Goal: Information Seeking & Learning: Learn about a topic

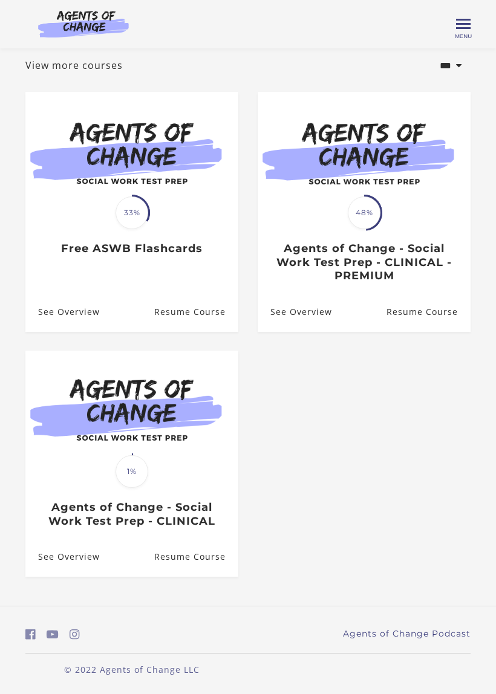
click at [95, 225] on div "Translation missing: en.liquid.partials.dashboard_course_card.progress_descript…" at bounding box center [131, 234] width 213 height 43
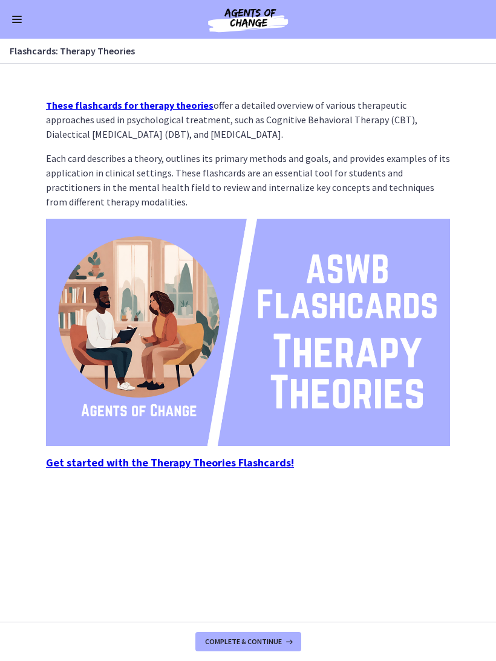
click at [163, 468] on strong "Get started with the Therapy Theories Flashcards!" at bounding box center [170, 463] width 248 height 14
click at [79, 462] on strong "Get started with the Therapy Theories Flashcards!" at bounding box center [170, 463] width 248 height 14
click at [287, 632] on button "Complete & continue" at bounding box center [248, 641] width 106 height 19
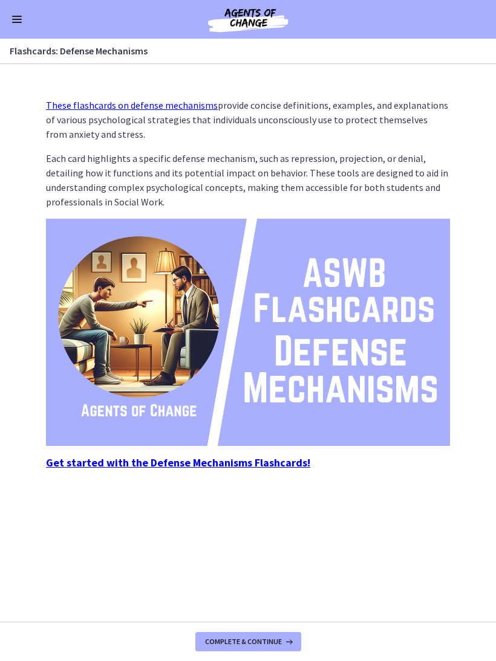
click at [288, 465] on strong "Get started with the Defense Mechanisms Flashcards!" at bounding box center [178, 463] width 264 height 14
click at [212, 635] on button "Complete & continue" at bounding box center [248, 641] width 106 height 19
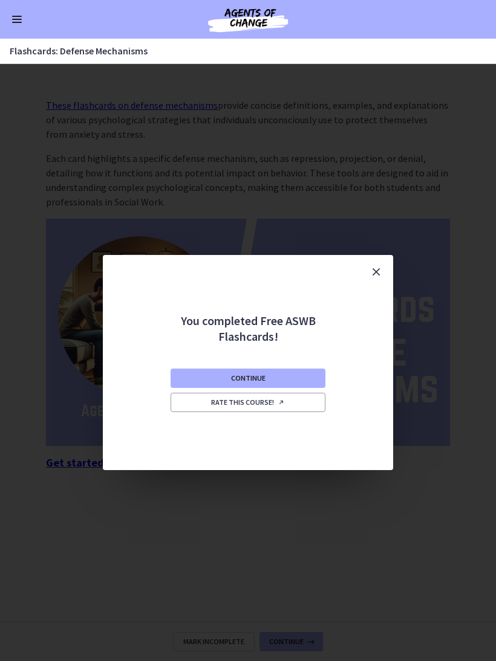
click at [450, 338] on div "You completed Free ASWB Flashcards! Continue Rate this course!" at bounding box center [248, 362] width 496 height 597
click at [367, 260] on button "Close" at bounding box center [376, 272] width 34 height 34
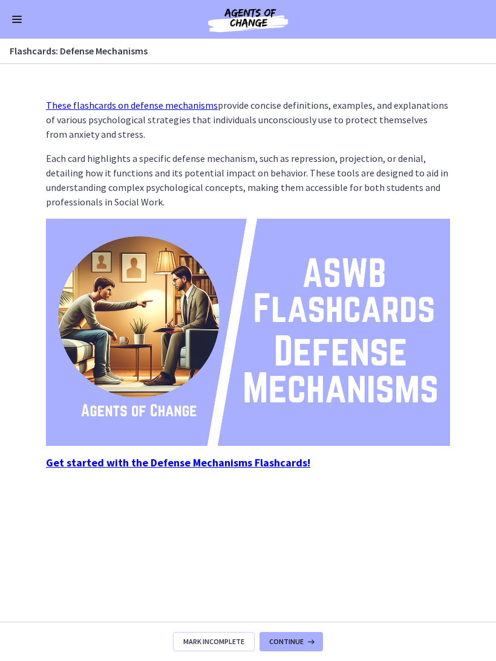
click at [16, 36] on div "Go to Dashboard" at bounding box center [248, 19] width 496 height 39
click at [8, 25] on div "Go to Dashboard" at bounding box center [248, 19] width 496 height 39
click at [14, 19] on span "Enable menu" at bounding box center [17, 19] width 10 height 1
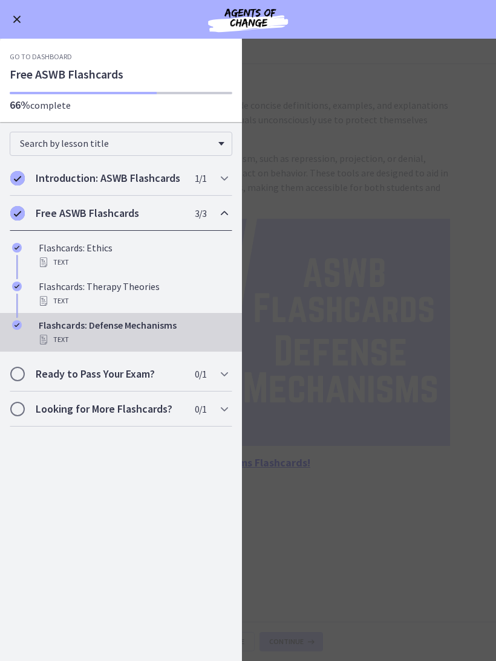
click at [474, 331] on main "Flashcards: Defense Mechanisms Enable fullscreen These flashcards on defense me…" at bounding box center [248, 350] width 496 height 622
click at [22, 24] on button "Enable menu" at bounding box center [17, 19] width 15 height 15
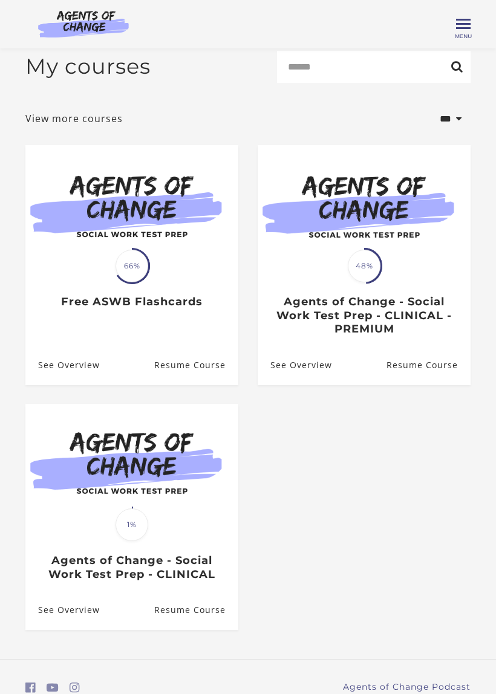
click at [456, 321] on h3 "Agents of Change - Social Work Test Prep - CLINICAL - PREMIUM" at bounding box center [363, 315] width 187 height 41
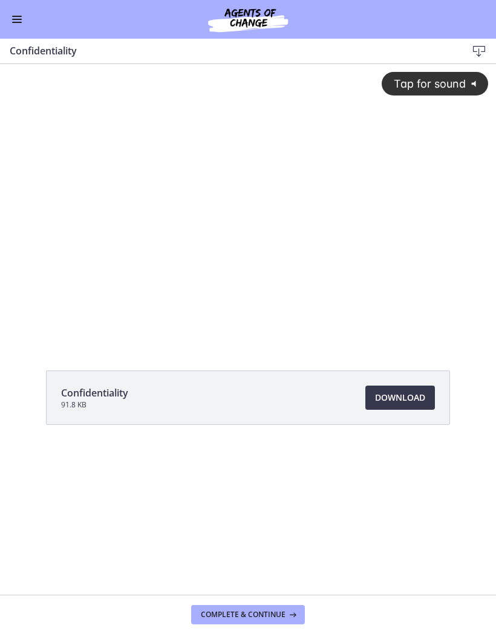
click at [406, 89] on span "Tap for sound" at bounding box center [424, 83] width 83 height 13
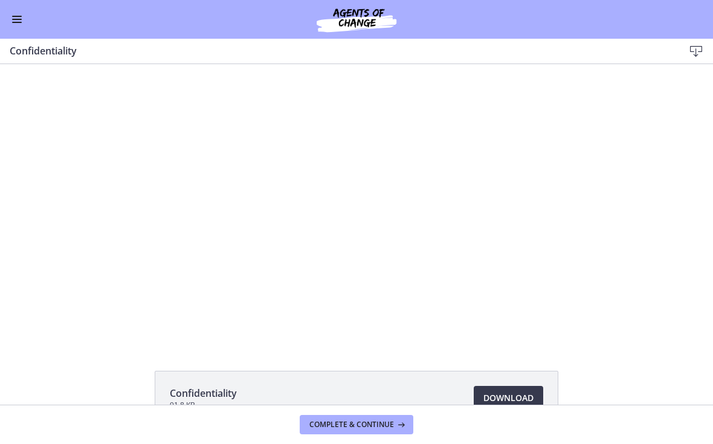
click at [495, 118] on div at bounding box center [356, 203] width 713 height 401
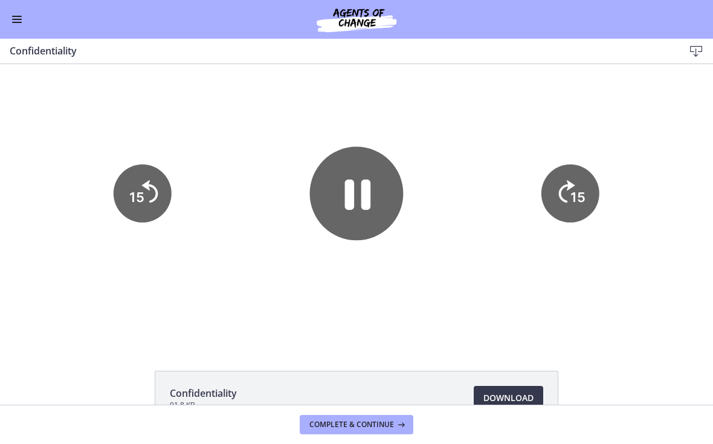
click at [362, 192] on icon "Pause" at bounding box center [358, 194] width 26 height 30
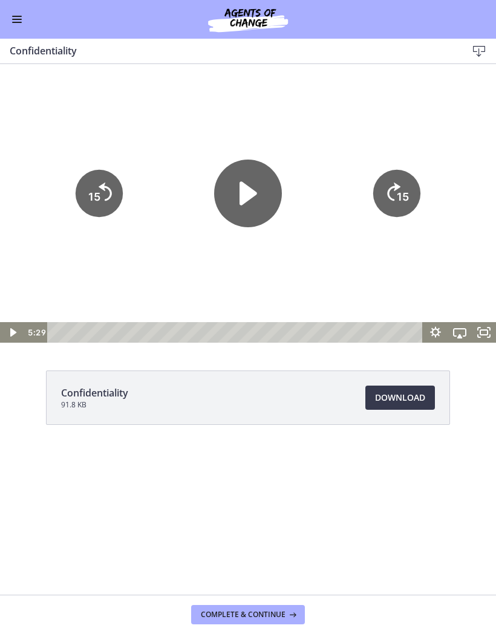
click at [256, 189] on icon "Play Video" at bounding box center [248, 194] width 68 height 68
click at [488, 329] on icon "Fullscreen" at bounding box center [483, 332] width 24 height 21
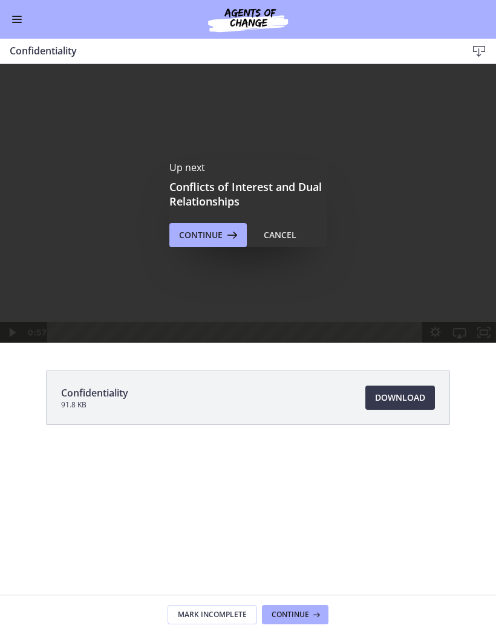
click at [17, 19] on span "Enable menu" at bounding box center [17, 19] width 10 height 1
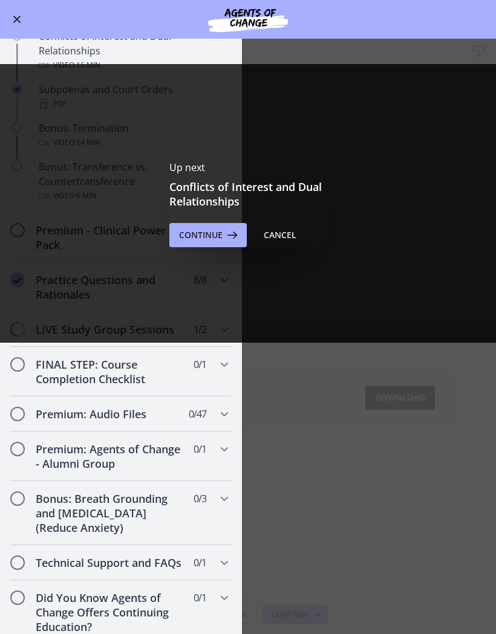
scroll to position [707, 0]
click at [170, 230] on button "Continue" at bounding box center [207, 235] width 77 height 24
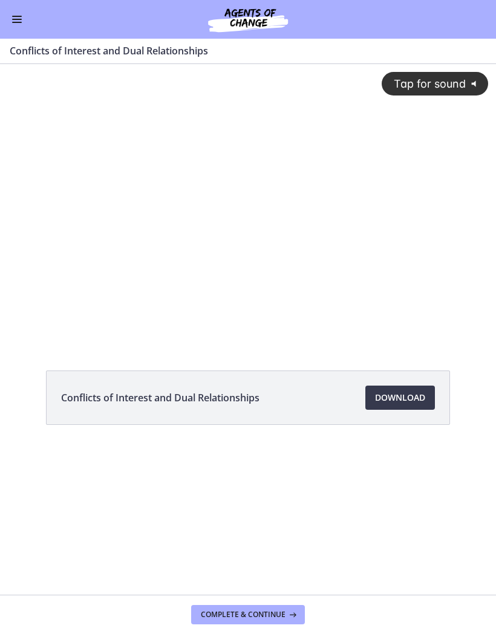
click at [398, 86] on span "Tap for sound" at bounding box center [424, 83] width 83 height 13
click at [488, 276] on div at bounding box center [248, 203] width 496 height 279
click at [287, 146] on div at bounding box center [248, 203] width 496 height 279
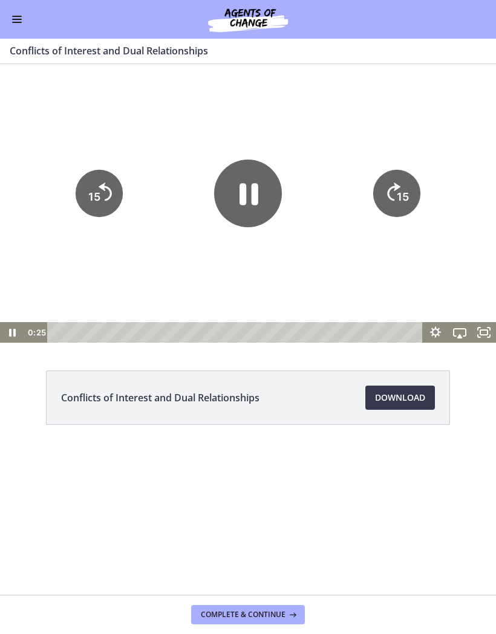
click at [257, 202] on icon "Pause" at bounding box center [248, 194] width 19 height 22
click at [221, 190] on icon "Play Video" at bounding box center [248, 194] width 68 height 68
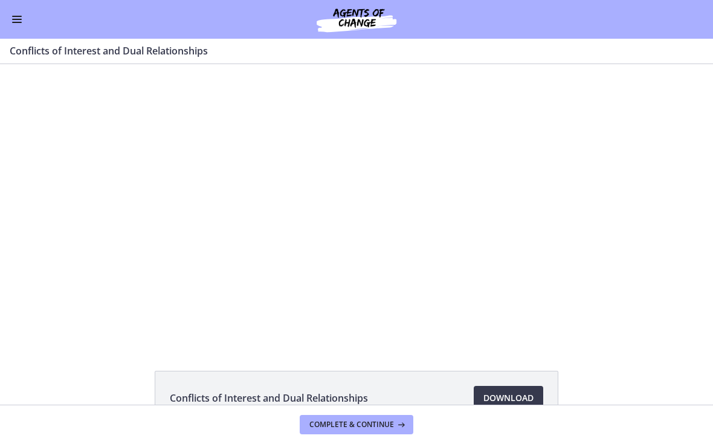
click at [287, 209] on div at bounding box center [356, 203] width 713 height 401
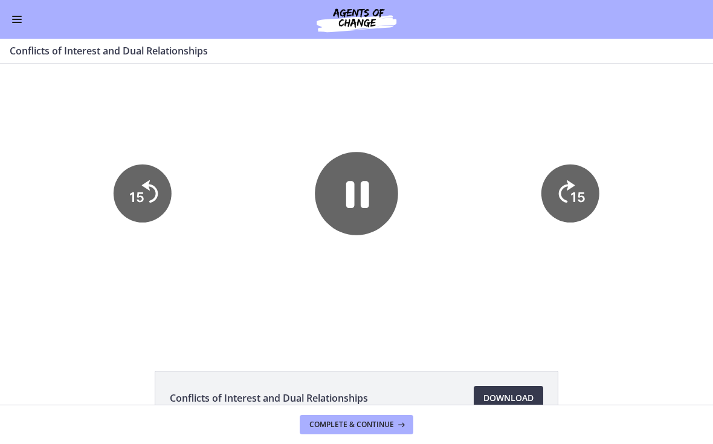
click at [361, 188] on icon "Pause" at bounding box center [356, 193] width 83 height 83
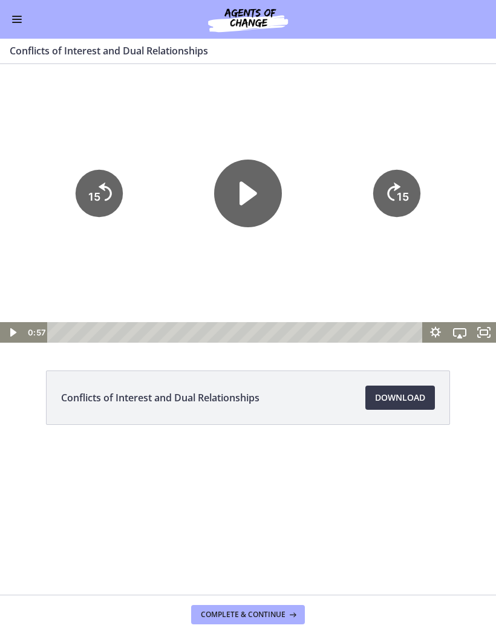
click at [256, 191] on icon "Play Video" at bounding box center [248, 194] width 68 height 68
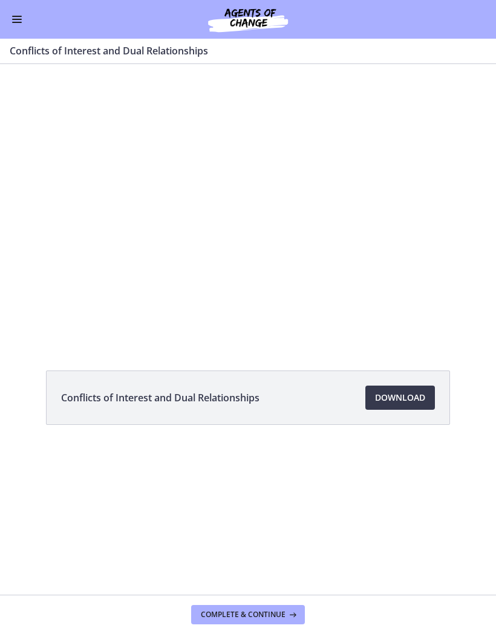
click at [400, 183] on div at bounding box center [248, 203] width 496 height 279
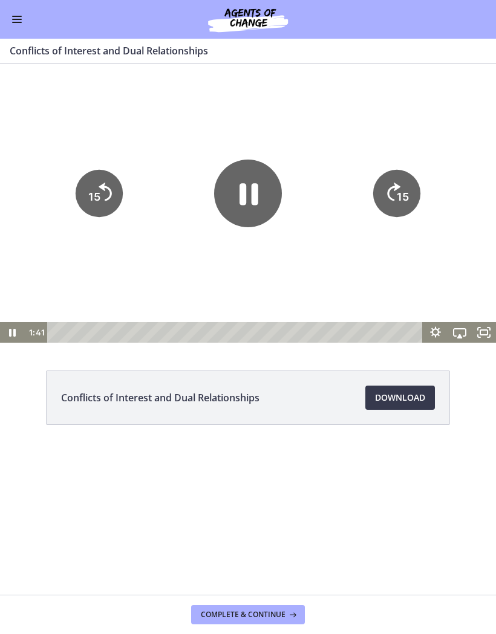
click at [416, 187] on icon "15" at bounding box center [396, 192] width 47 height 47
click at [387, 103] on div at bounding box center [248, 203] width 496 height 279
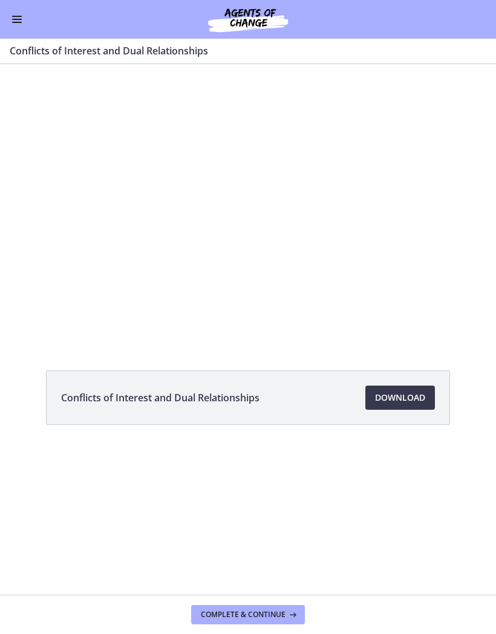
click at [312, 202] on div at bounding box center [248, 203] width 496 height 279
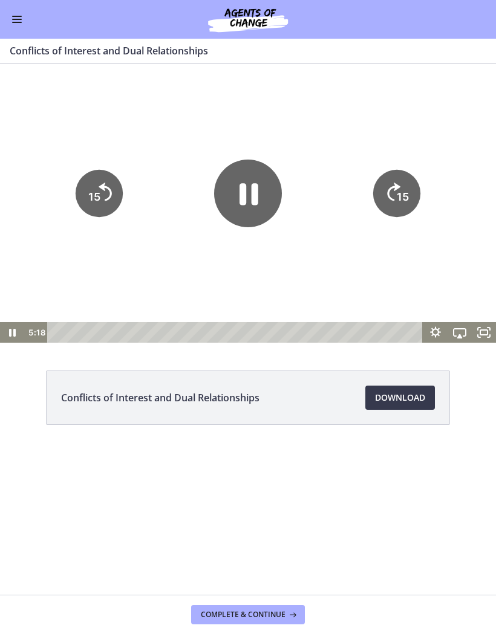
click at [260, 177] on icon "Pause" at bounding box center [248, 194] width 68 height 68
click at [15, 15] on button "Enable menu" at bounding box center [17, 19] width 15 height 15
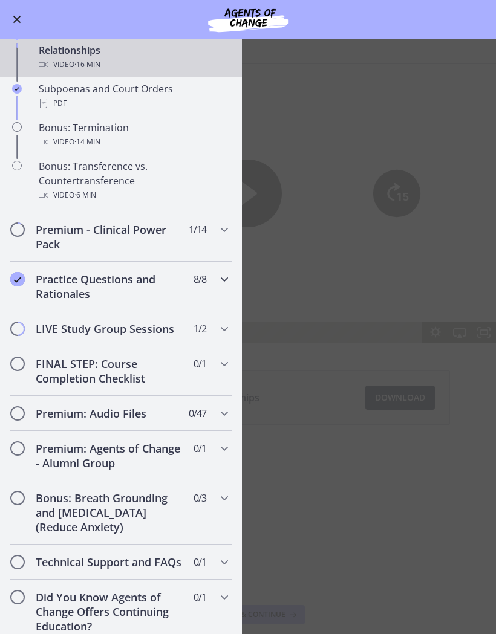
click at [221, 285] on icon "Chapters" at bounding box center [224, 279] width 15 height 15
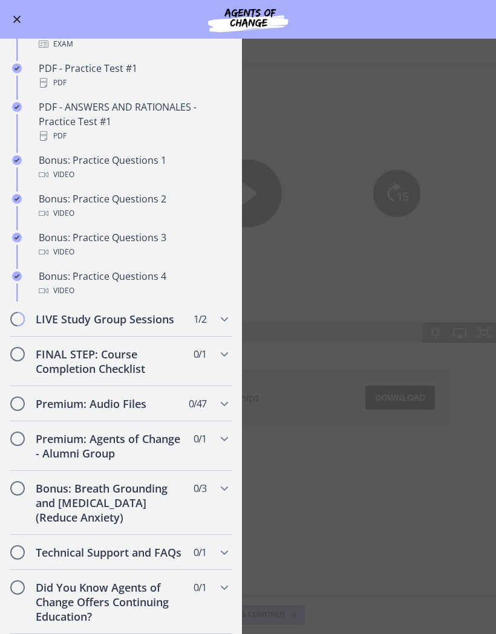
scroll to position [690, 0]
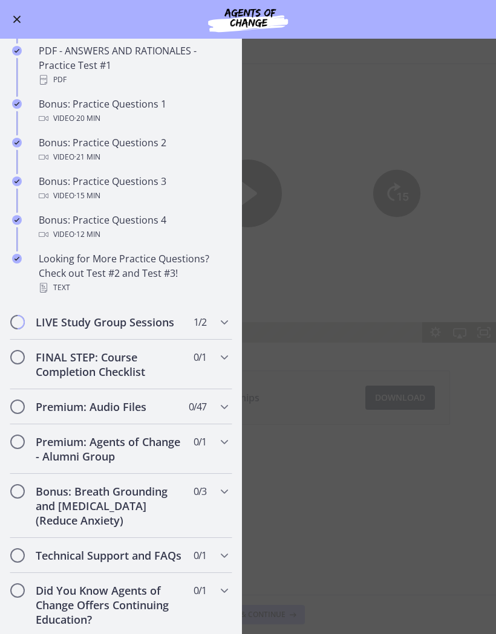
click at [215, 282] on div "Text" at bounding box center [133, 287] width 189 height 15
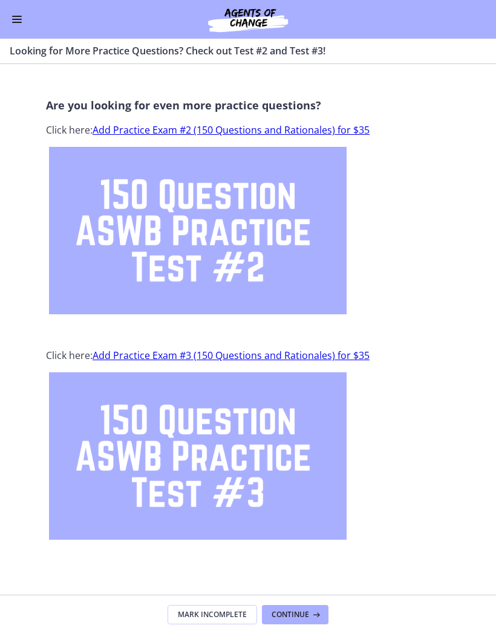
click at [358, 129] on link "Add Practice Exam #2 (150 Questions and Rationales) for $35" at bounding box center [230, 129] width 277 height 13
click at [19, 23] on button "Enable menu" at bounding box center [17, 19] width 15 height 15
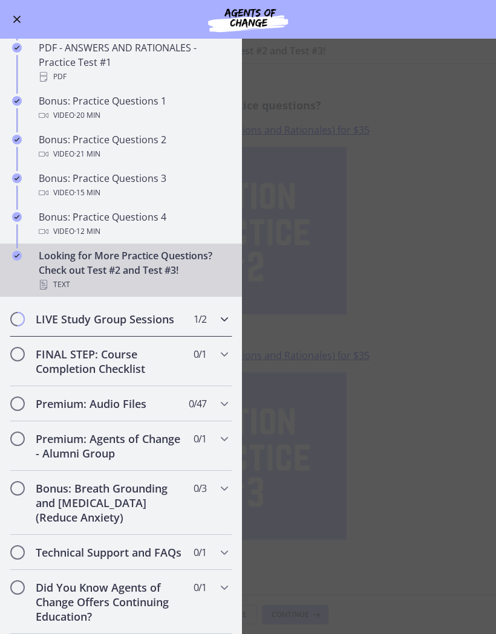
click at [15, 323] on span "Chapters" at bounding box center [17, 319] width 12 height 12
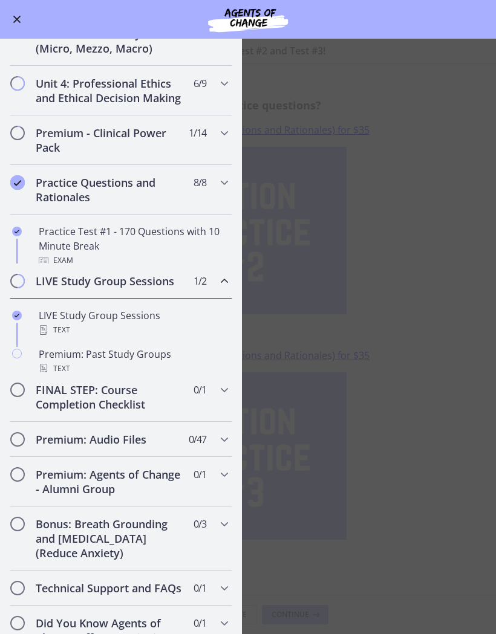
scroll to position [417, 0]
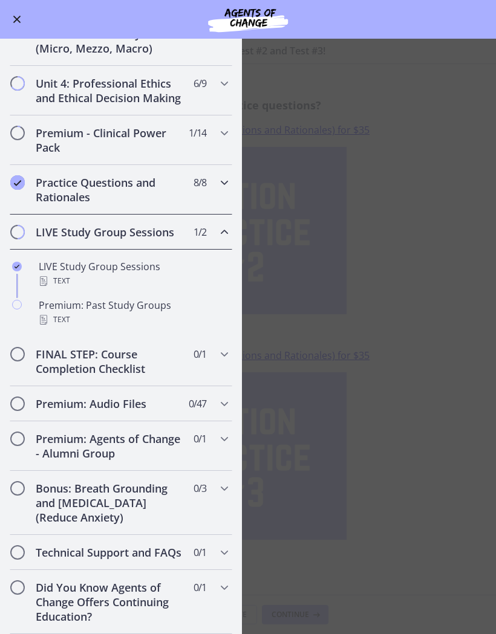
click at [13, 184] on icon "Completed" at bounding box center [17, 182] width 15 height 15
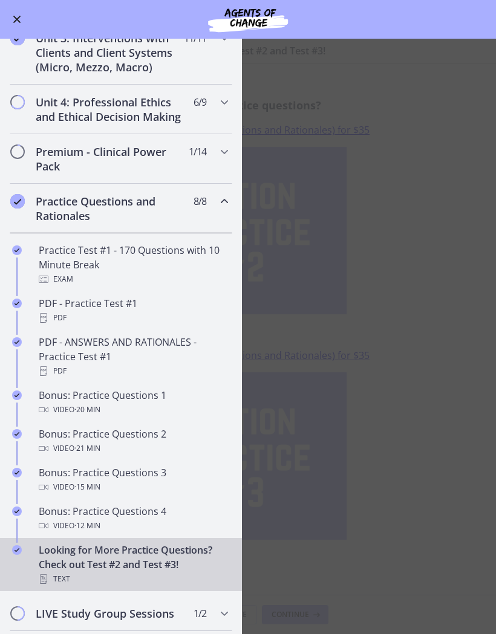
scroll to position [397, 0]
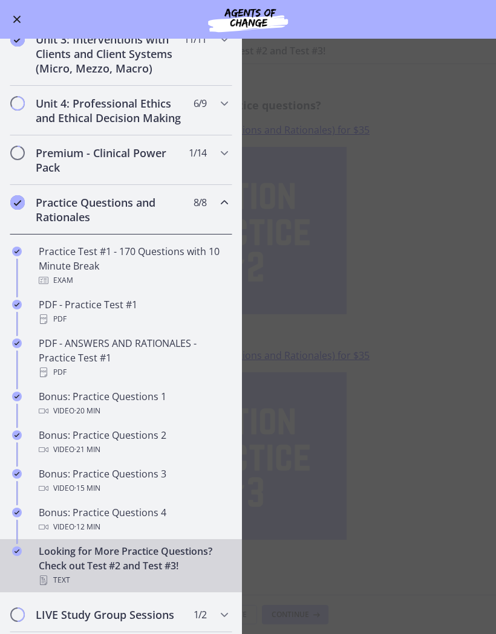
click at [65, 350] on div "PDF - ANSWERS AND RATIONALES - Practice Test #1 PDF" at bounding box center [133, 358] width 189 height 44
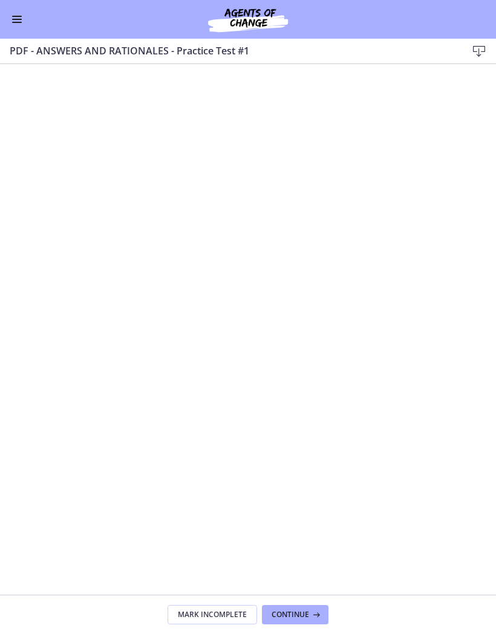
click at [481, 51] on icon at bounding box center [478, 51] width 15 height 15
click at [19, 16] on span "Enable menu" at bounding box center [17, 16] width 10 height 1
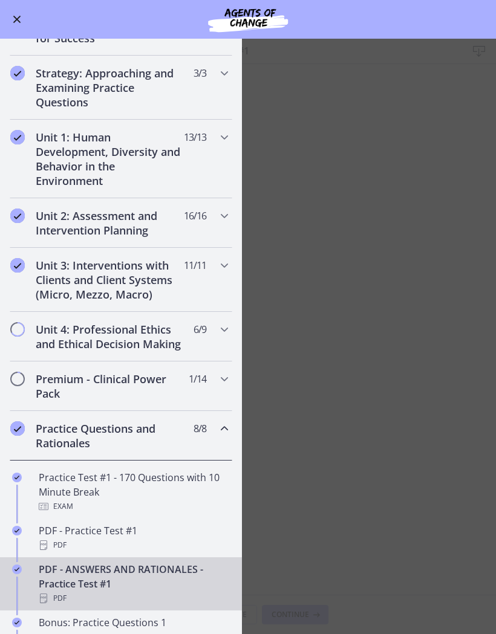
scroll to position [169, 0]
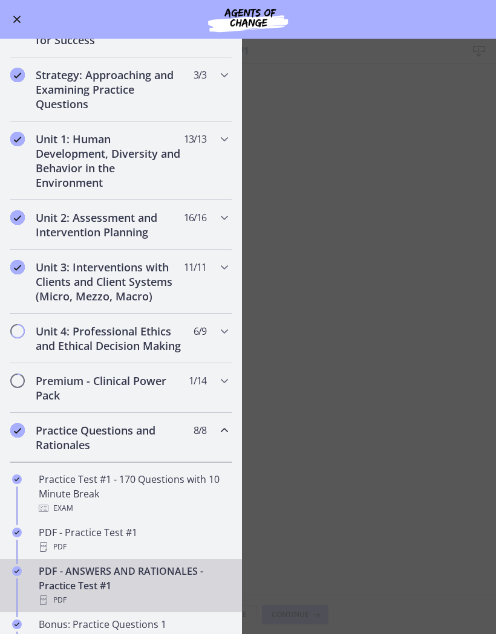
click at [48, 443] on h2 "Practice Questions and Rationales" at bounding box center [109, 437] width 147 height 29
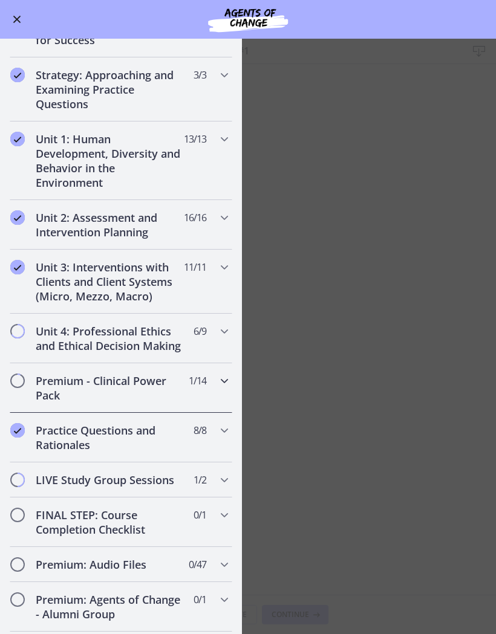
click at [71, 384] on h2 "Premium - Clinical Power Pack" at bounding box center [109, 387] width 147 height 29
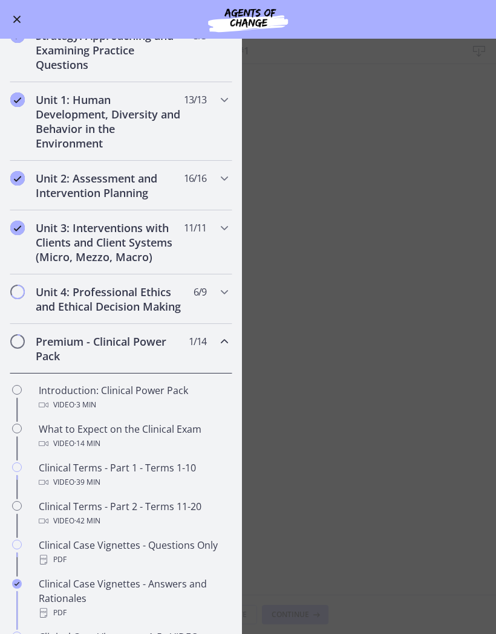
scroll to position [223, 0]
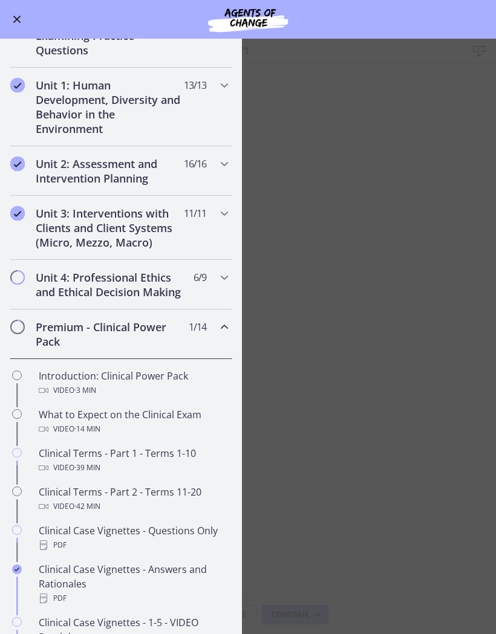
click at [59, 459] on div "Clinical Terms - Part 1 - Terms 1-10 Video · 39 min" at bounding box center [133, 460] width 189 height 29
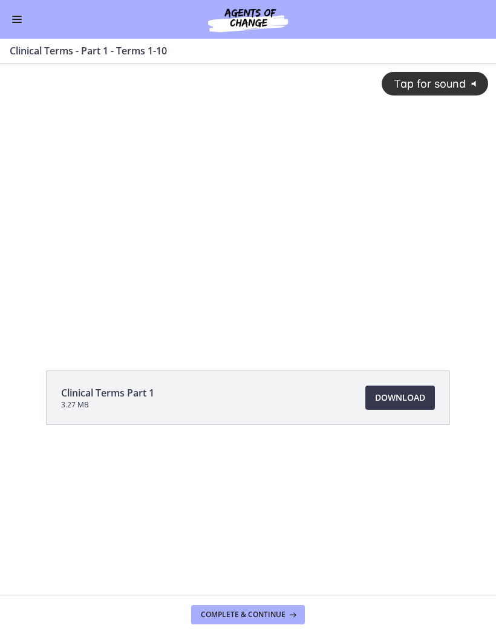
click at [413, 82] on span "Tap for sound" at bounding box center [424, 83] width 83 height 13
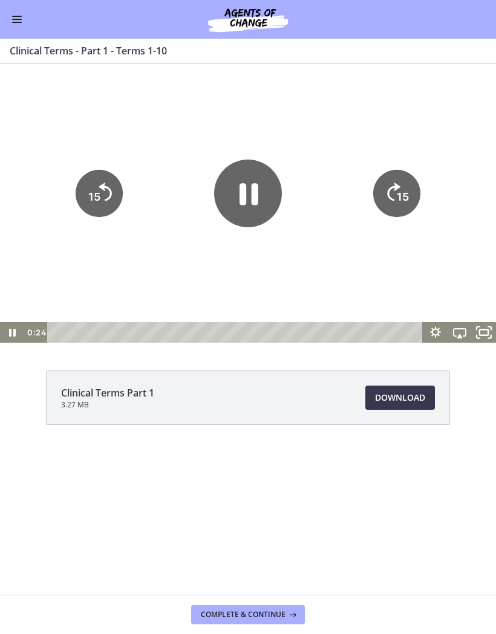
click at [489, 328] on icon "Fullscreen" at bounding box center [489, 328] width 3 height 3
